Goal: Transaction & Acquisition: Subscribe to service/newsletter

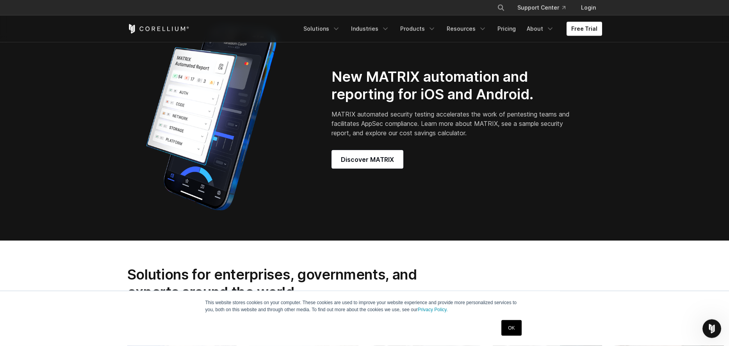
scroll to position [754, 0]
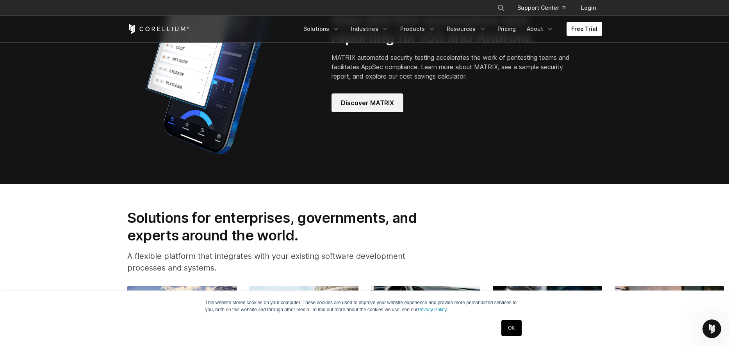
click at [354, 112] on link "Discover MATRIX" at bounding box center [367, 102] width 72 height 19
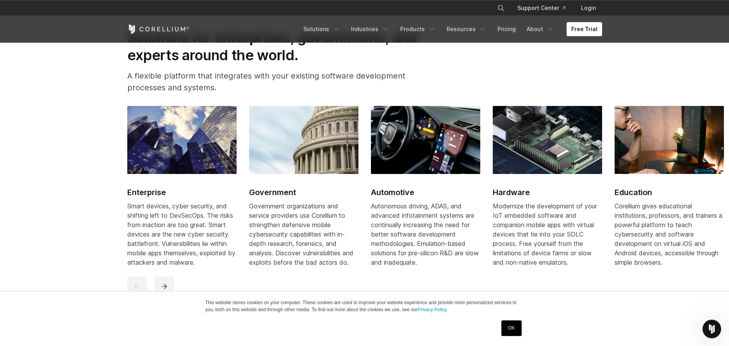
scroll to position [1024, 0]
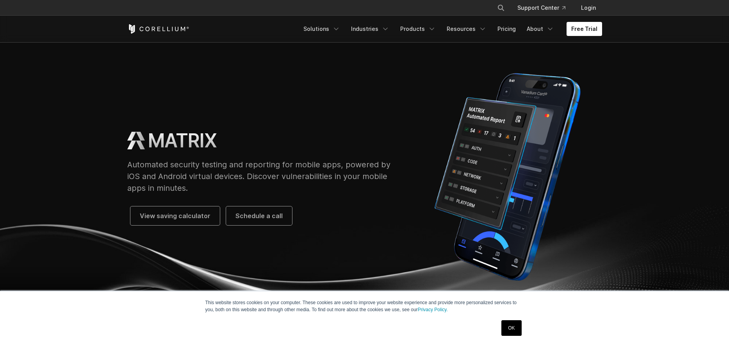
click at [589, 34] on link "Free Trial" at bounding box center [585, 29] width 36 height 14
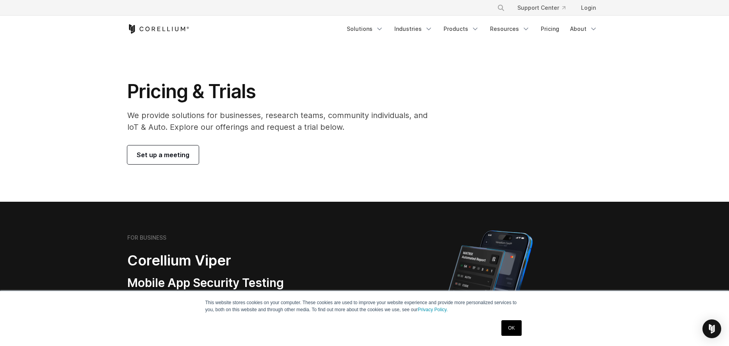
click at [519, 331] on link "OK" at bounding box center [511, 328] width 20 height 16
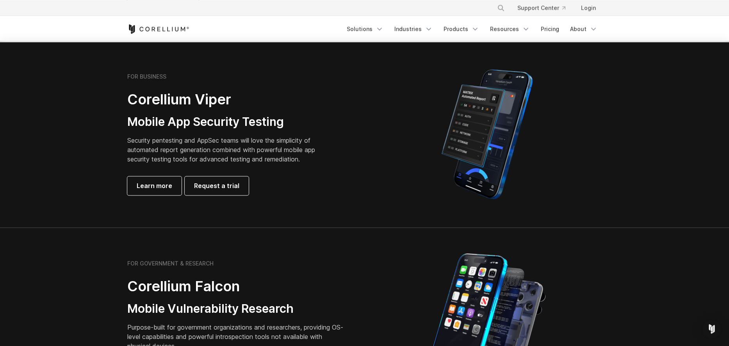
scroll to position [162, 0]
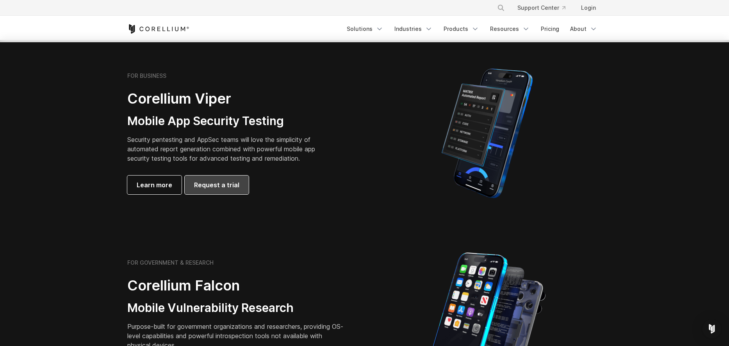
click at [215, 182] on span "Request a trial" at bounding box center [216, 184] width 45 height 9
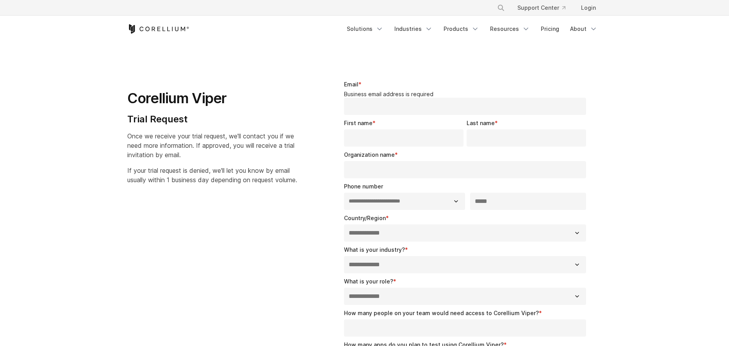
select select "**"
